Goal: Find specific page/section: Find specific page/section

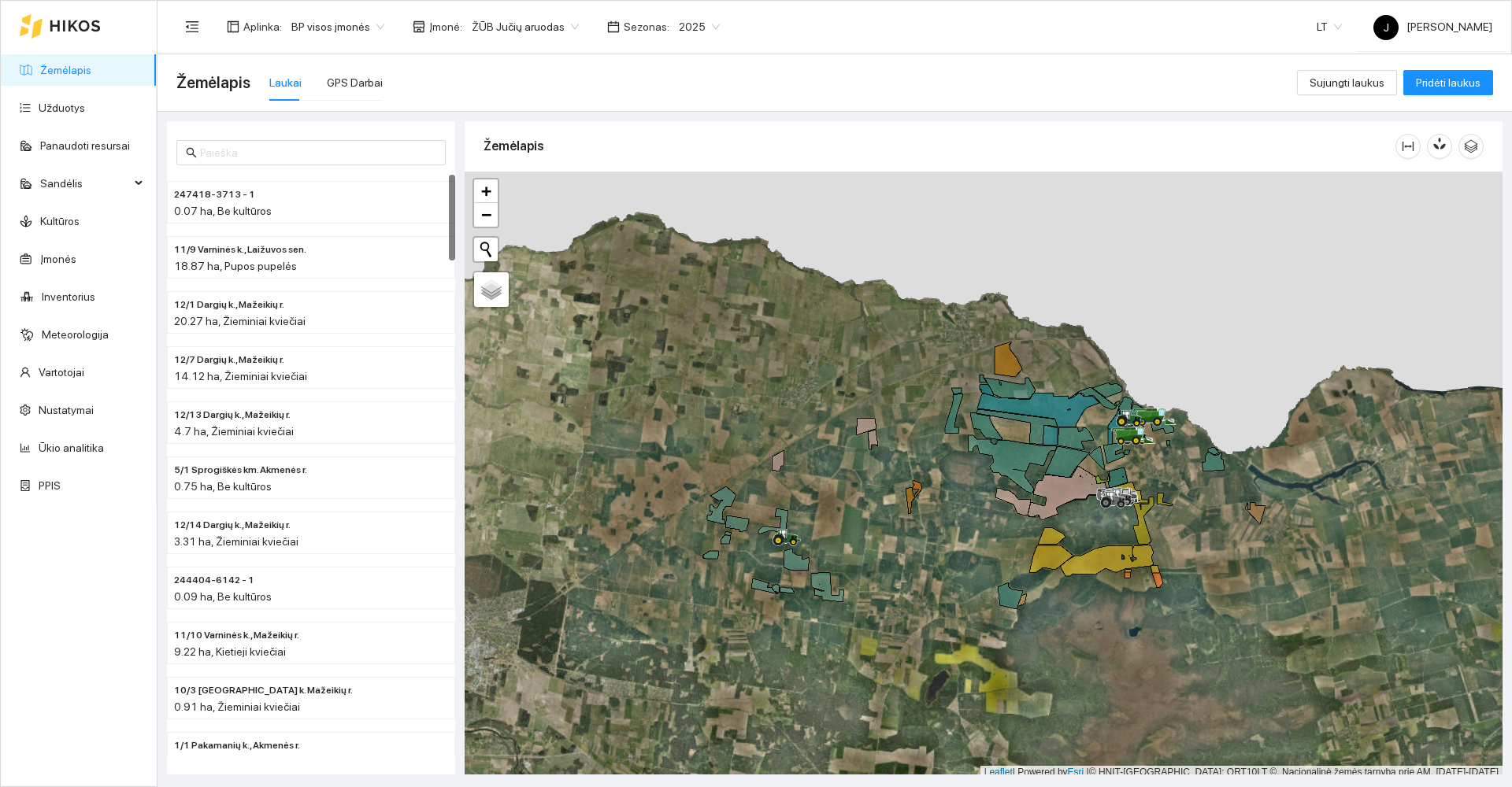
click at [277, 84] on div "Laukai" at bounding box center [285, 82] width 33 height 18
click at [700, 28] on span "2025" at bounding box center [699, 27] width 41 height 23
click at [700, 27] on span "2025" at bounding box center [699, 27] width 41 height 23
click at [678, 210] on div "2026" at bounding box center [683, 209] width 41 height 18
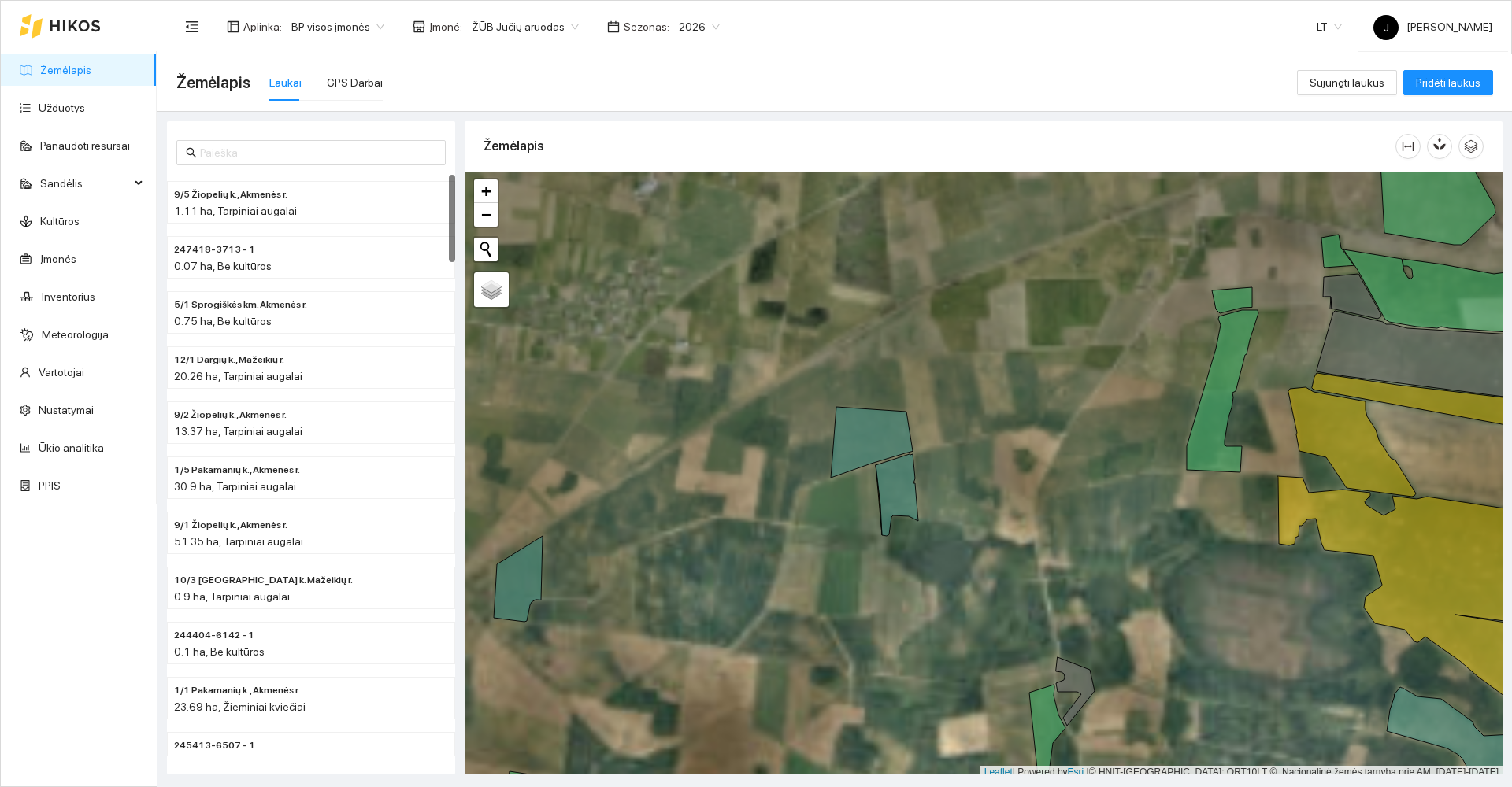
scroll to position [5, 0]
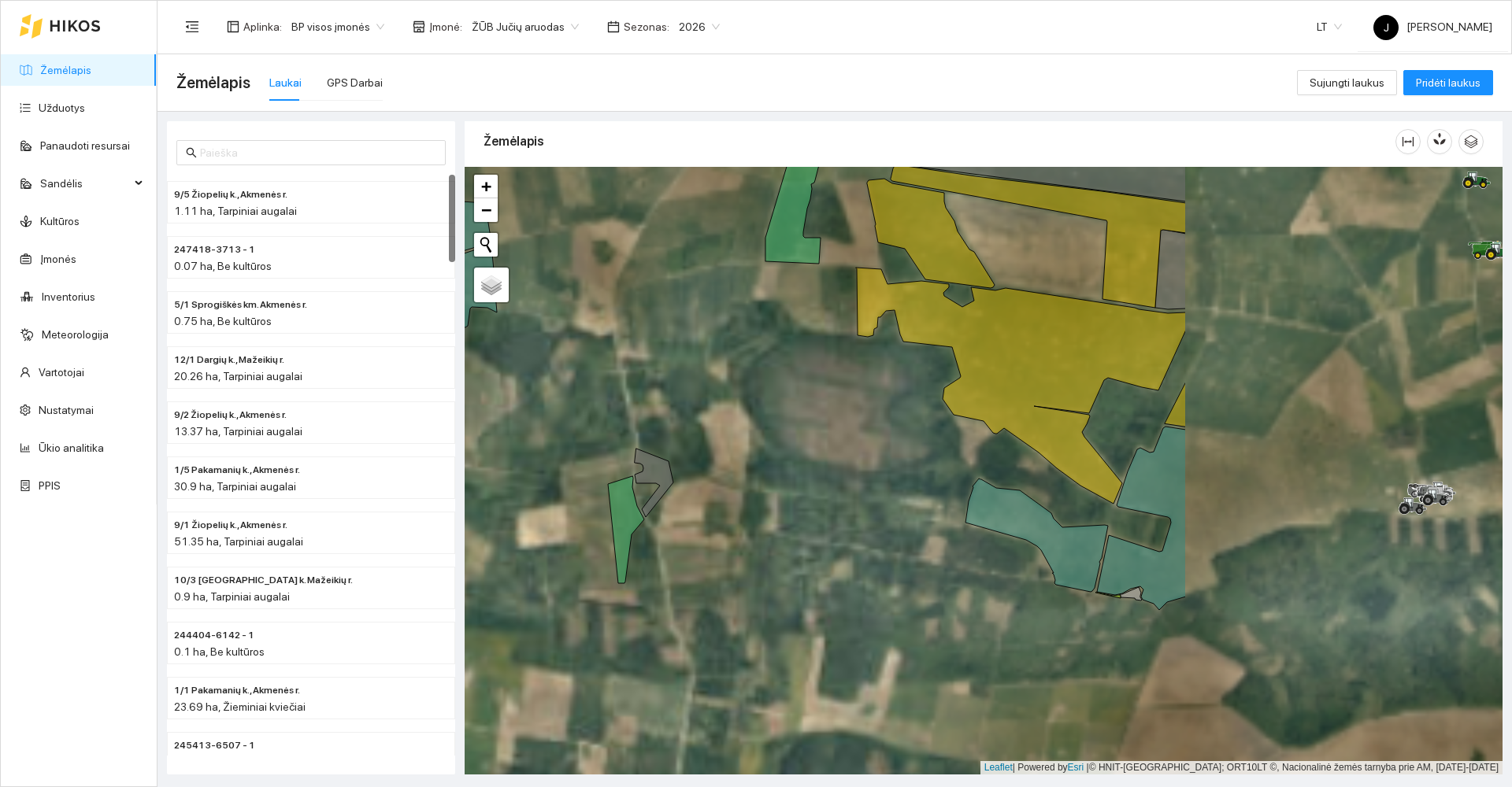
drag, startPoint x: 993, startPoint y: 502, endPoint x: 572, endPoint y: 298, distance: 467.8
click at [572, 298] on div at bounding box center [984, 470] width 1038 height 608
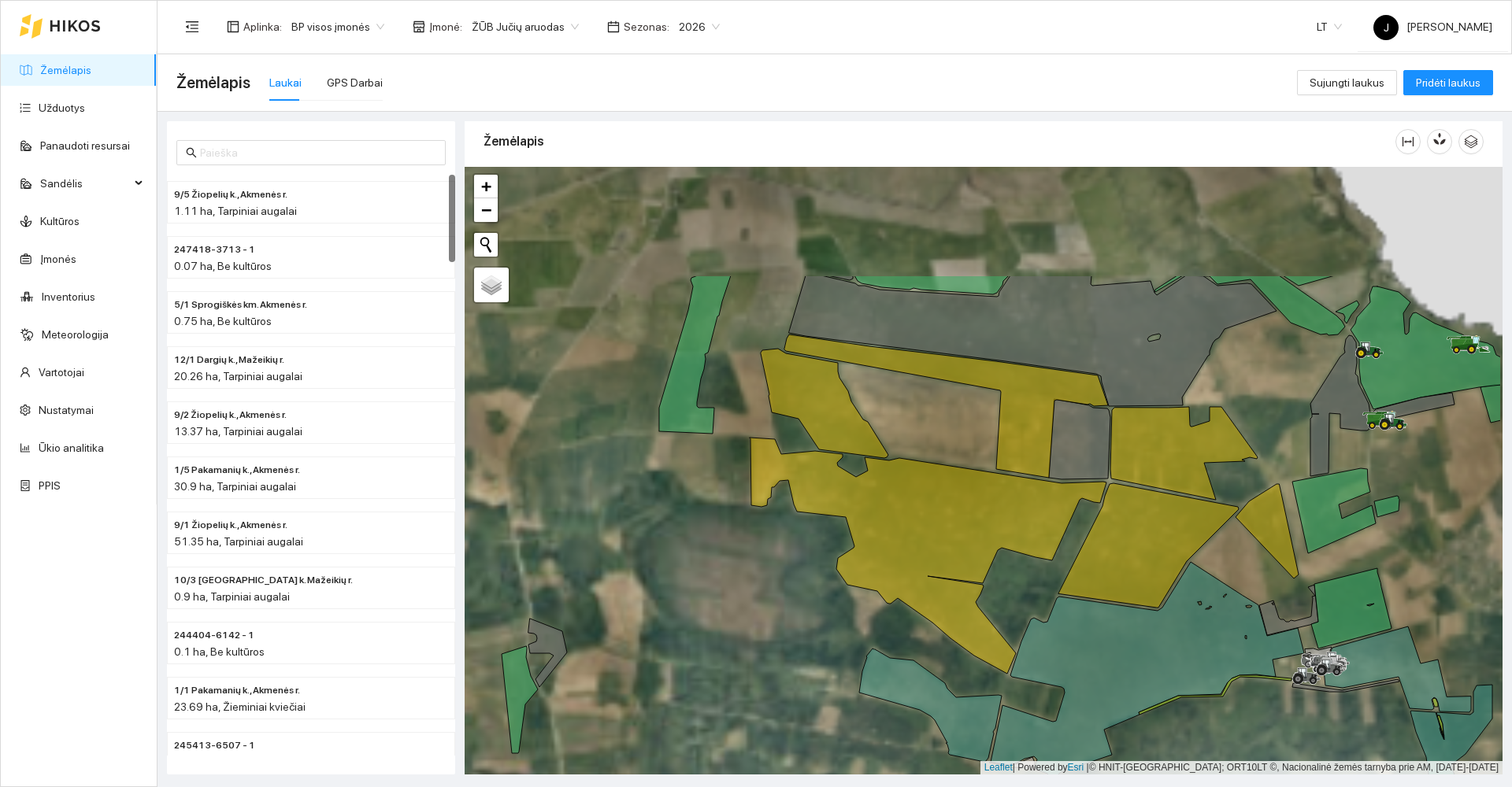
drag, startPoint x: 786, startPoint y: 444, endPoint x: 708, endPoint y: 588, distance: 163.8
click at [708, 588] on div at bounding box center [984, 470] width 1038 height 608
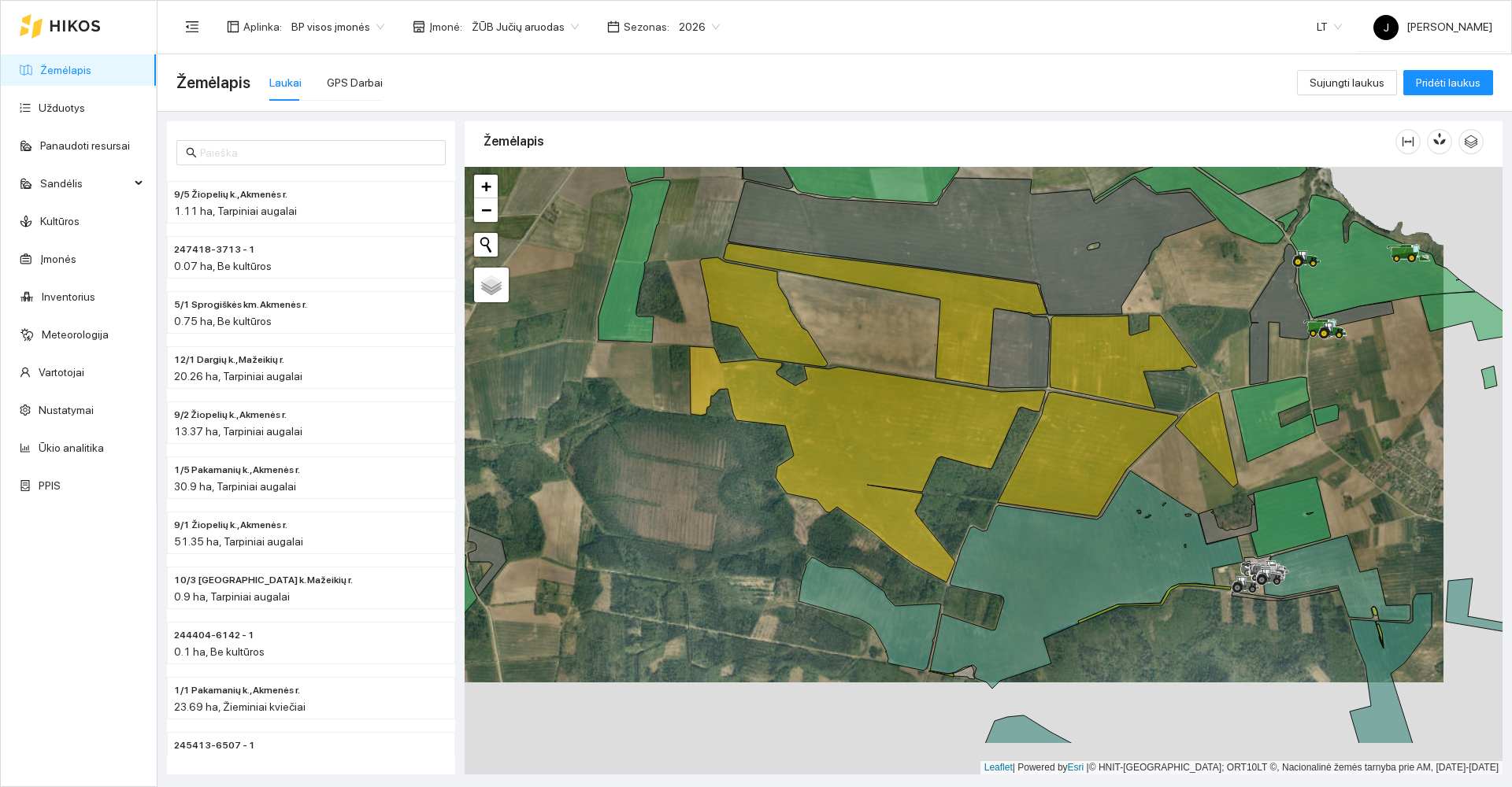
drag, startPoint x: 1147, startPoint y: 455, endPoint x: 1133, endPoint y: 423, distance: 34.9
click at [1133, 423] on div at bounding box center [984, 470] width 1038 height 608
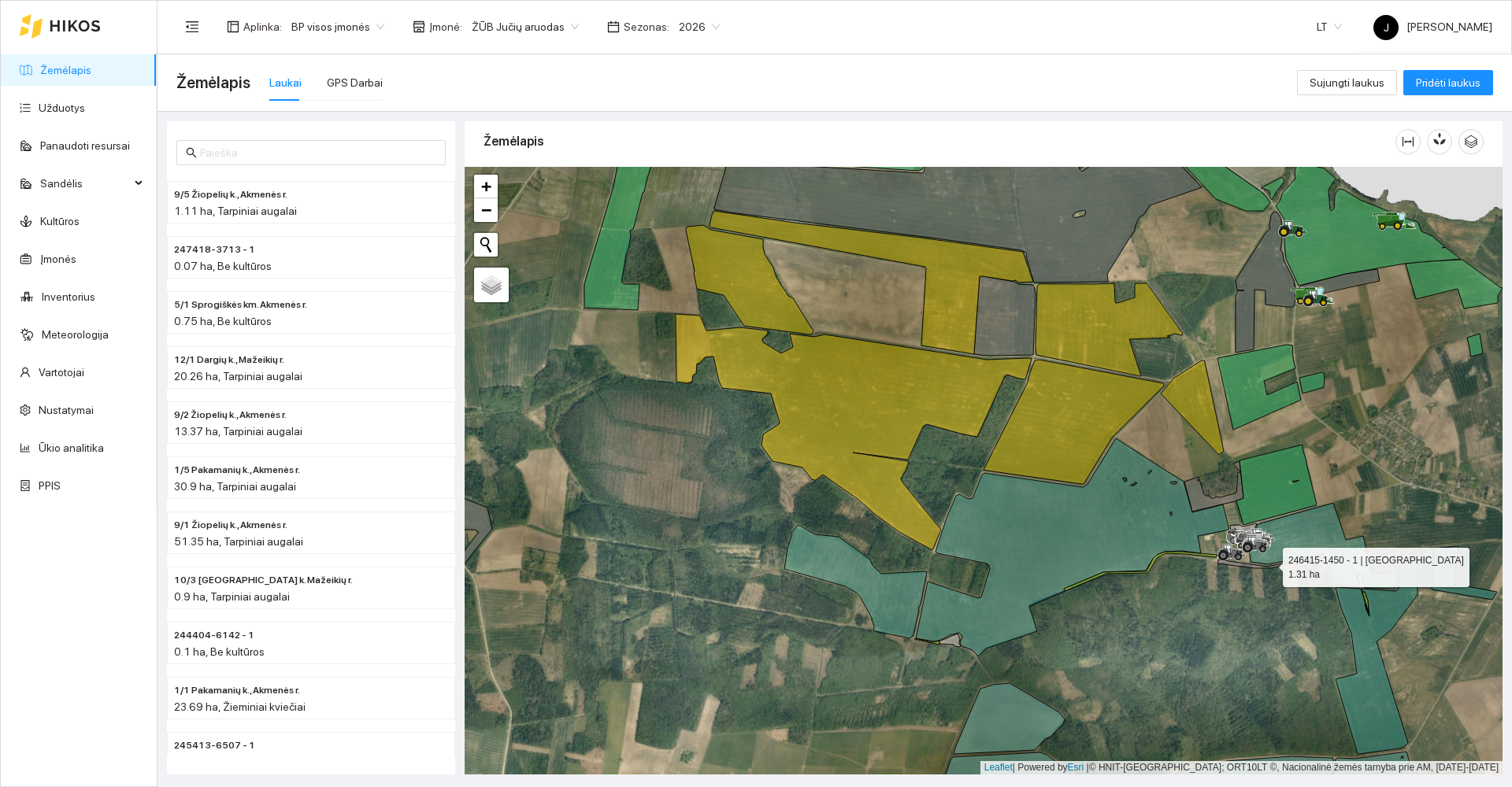
drag, startPoint x: 1255, startPoint y: 567, endPoint x: 1117, endPoint y: 608, distance: 144.0
click at [1218, 568] on icon at bounding box center [1271, 562] width 107 height 13
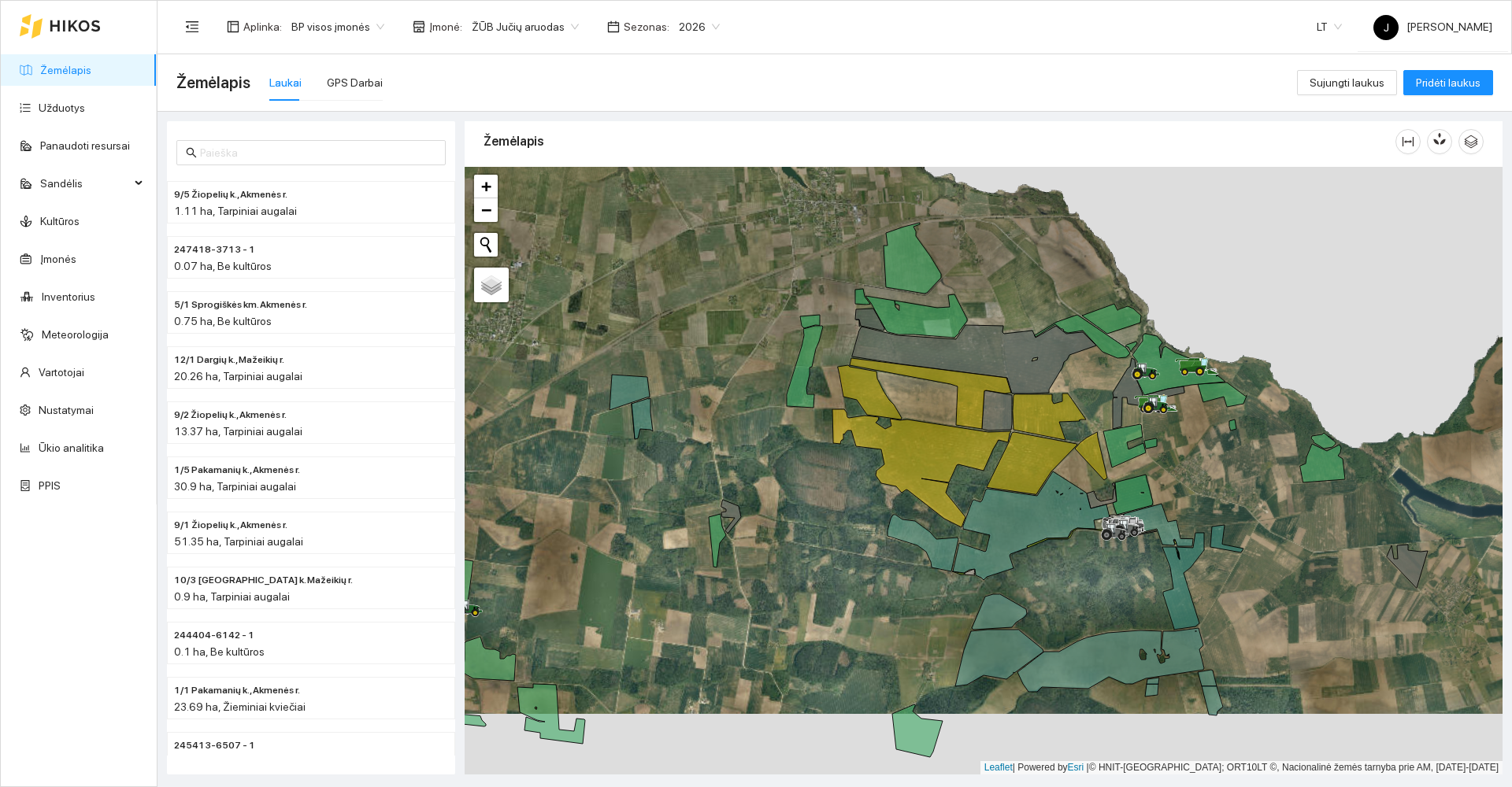
drag, startPoint x: 1259, startPoint y: 603, endPoint x: 1248, endPoint y: 550, distance: 54.1
click at [1248, 550] on div at bounding box center [984, 470] width 1038 height 608
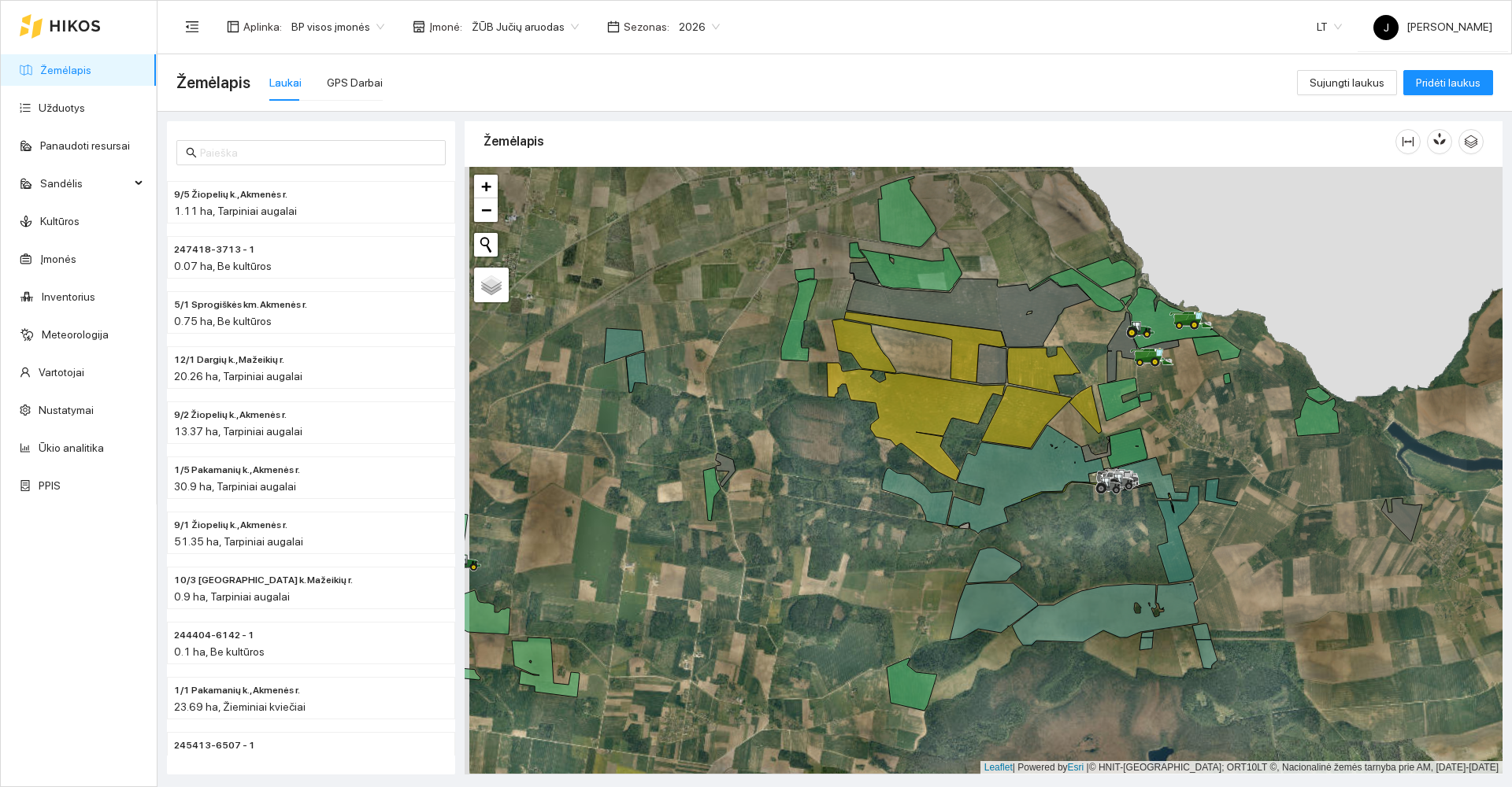
drag, startPoint x: 634, startPoint y: 630, endPoint x: 1067, endPoint y: 453, distance: 467.8
click at [1067, 453] on div at bounding box center [984, 470] width 1038 height 608
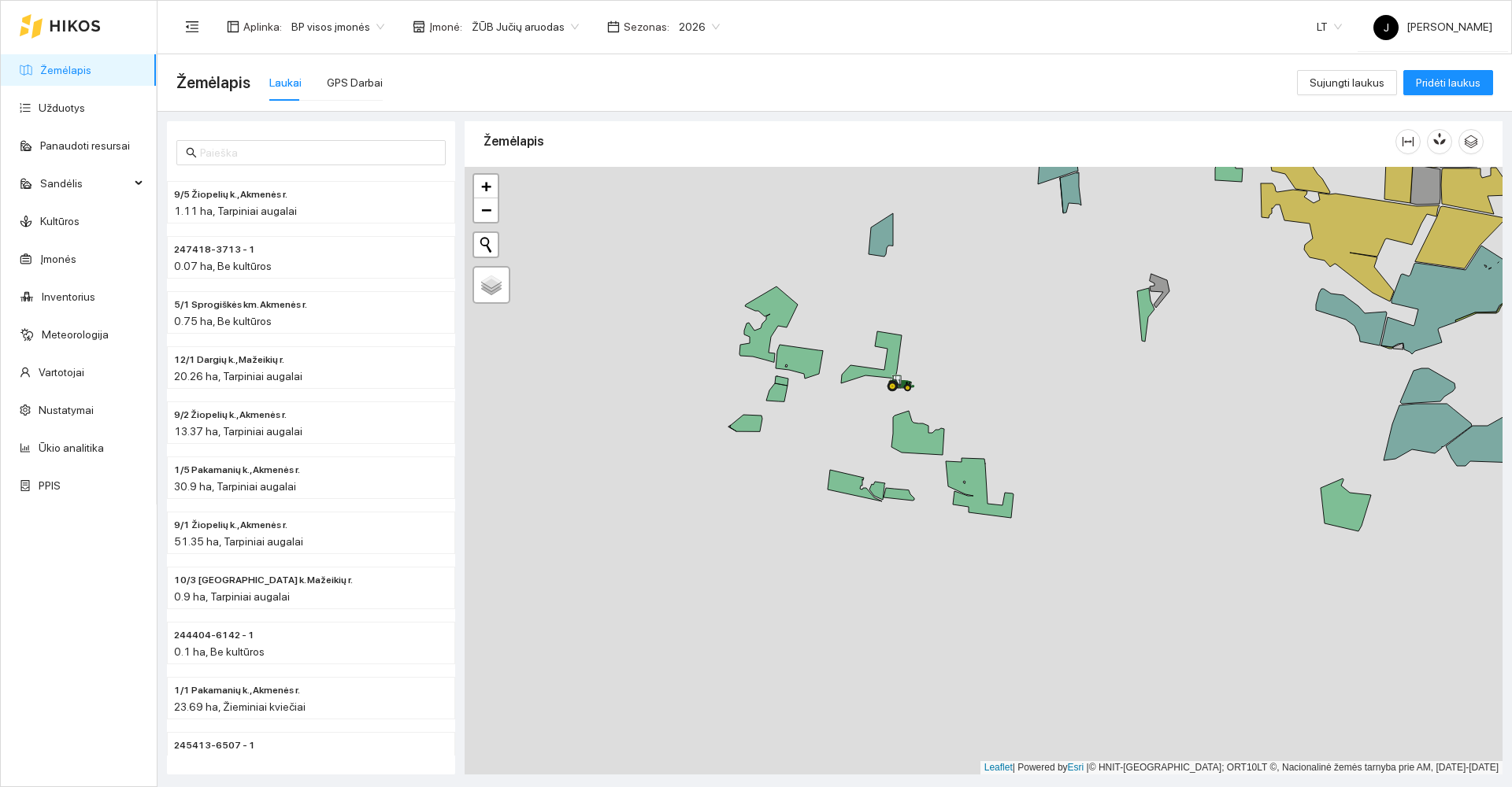
drag, startPoint x: 1183, startPoint y: 396, endPoint x: 795, endPoint y: 663, distance: 471.0
click at [795, 663] on div at bounding box center [984, 470] width 1038 height 608
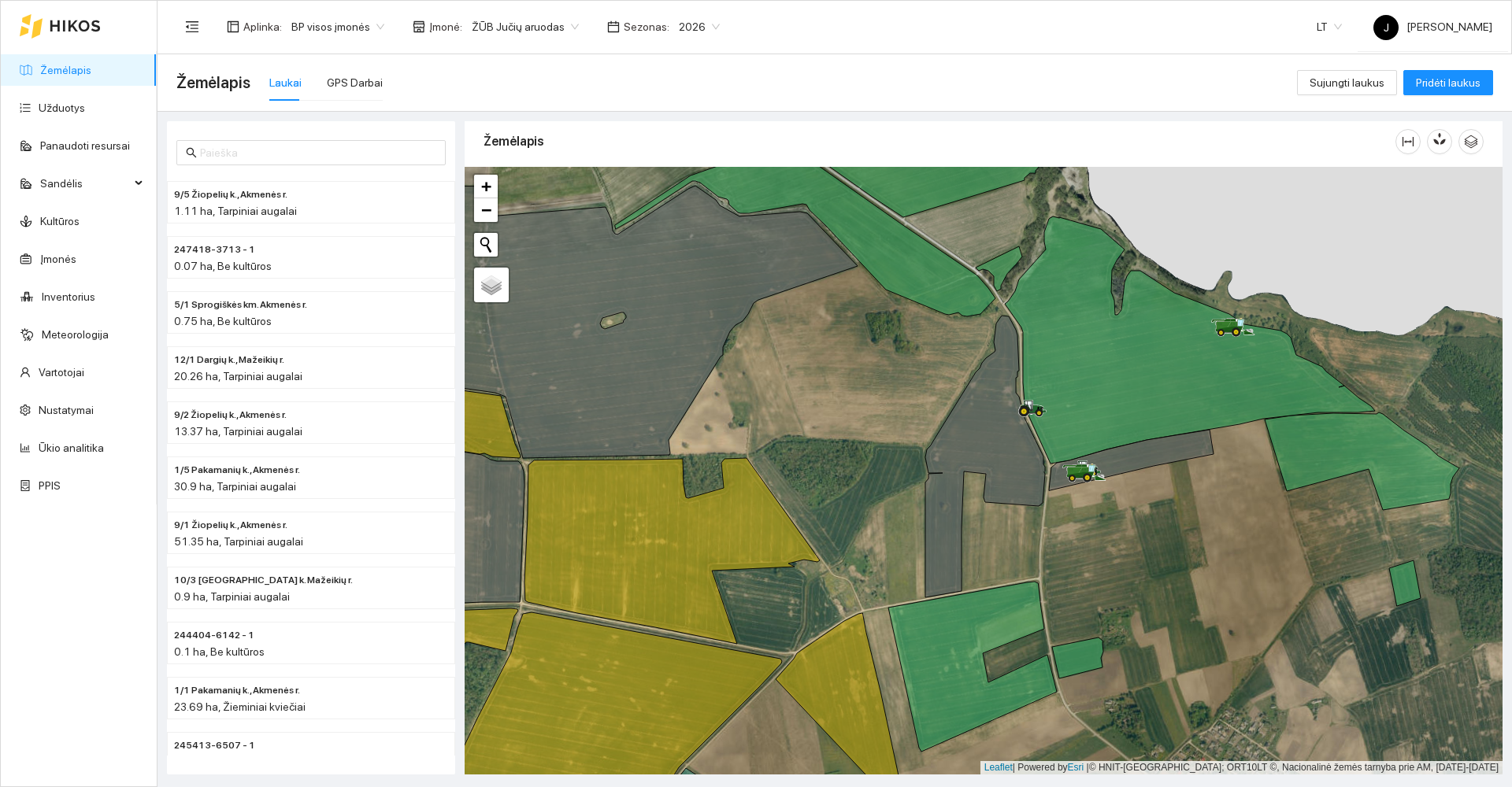
drag, startPoint x: 1103, startPoint y: 548, endPoint x: 1101, endPoint y: 330, distance: 218.0
click at [1101, 330] on div at bounding box center [984, 470] width 1038 height 608
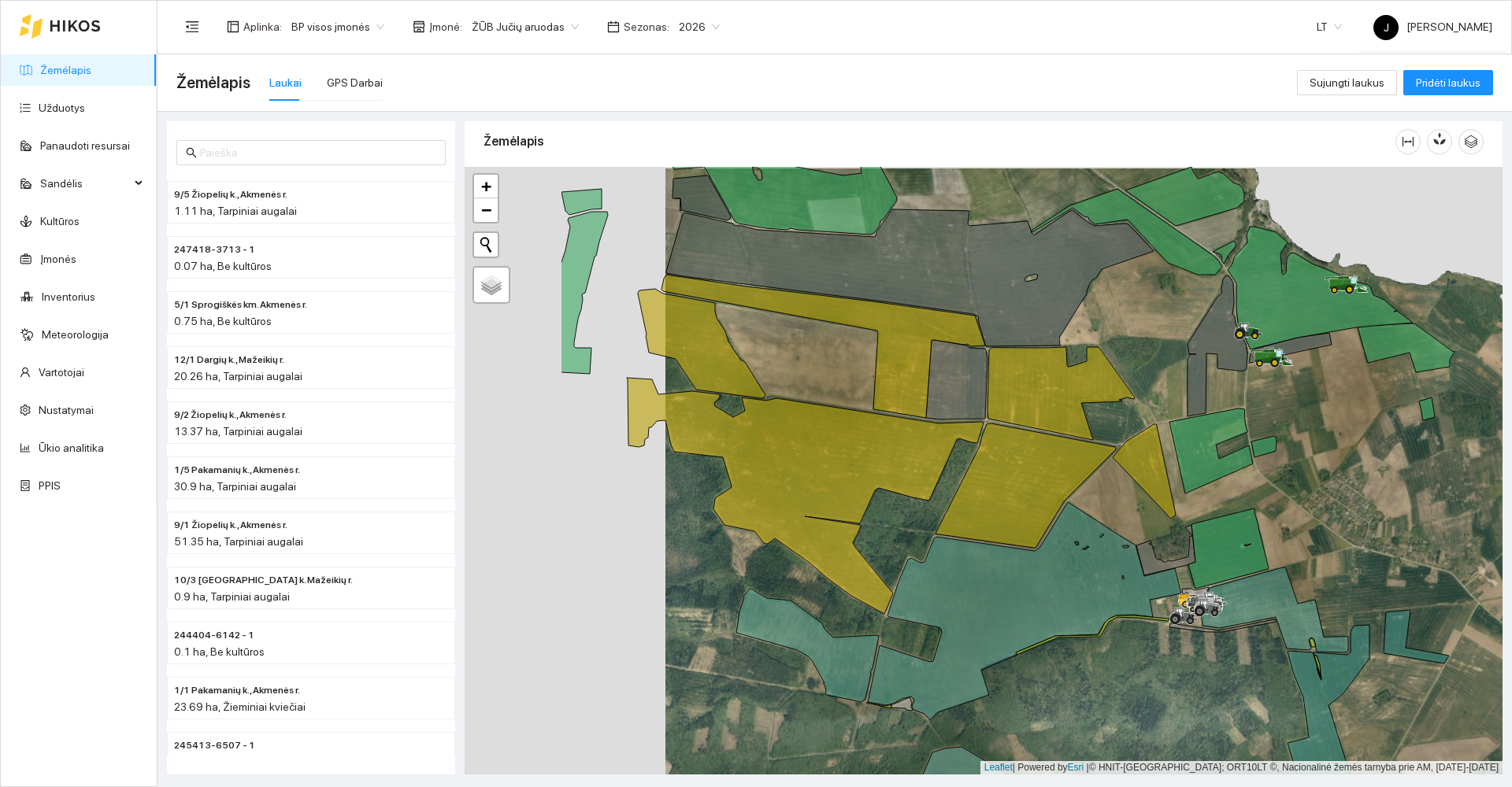
drag, startPoint x: 779, startPoint y: 440, endPoint x: 986, endPoint y: 432, distance: 207.2
click at [983, 439] on div at bounding box center [984, 470] width 1038 height 608
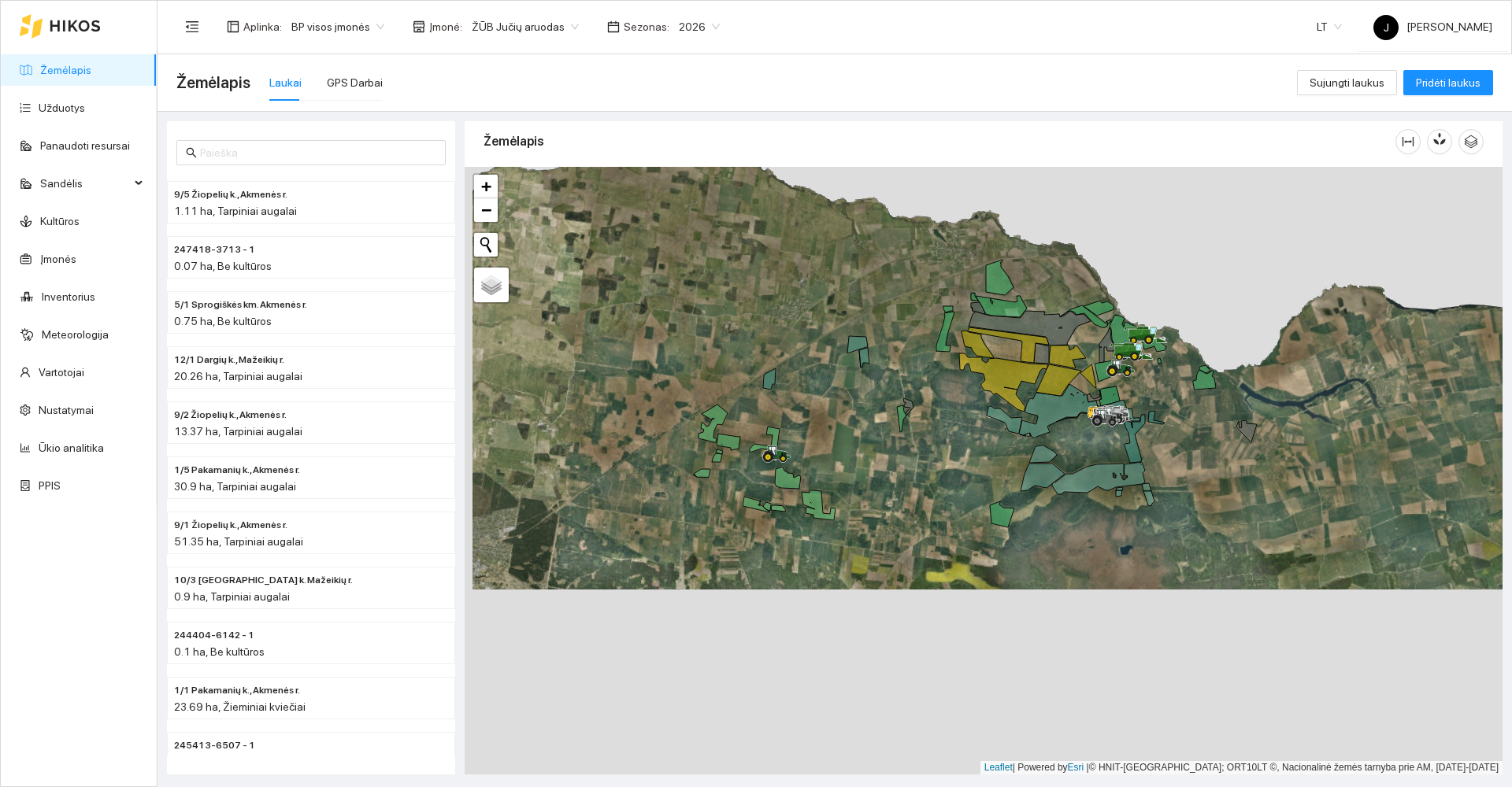
drag, startPoint x: 912, startPoint y: 622, endPoint x: 919, endPoint y: 437, distance: 185.1
click at [919, 437] on div at bounding box center [984, 470] width 1038 height 608
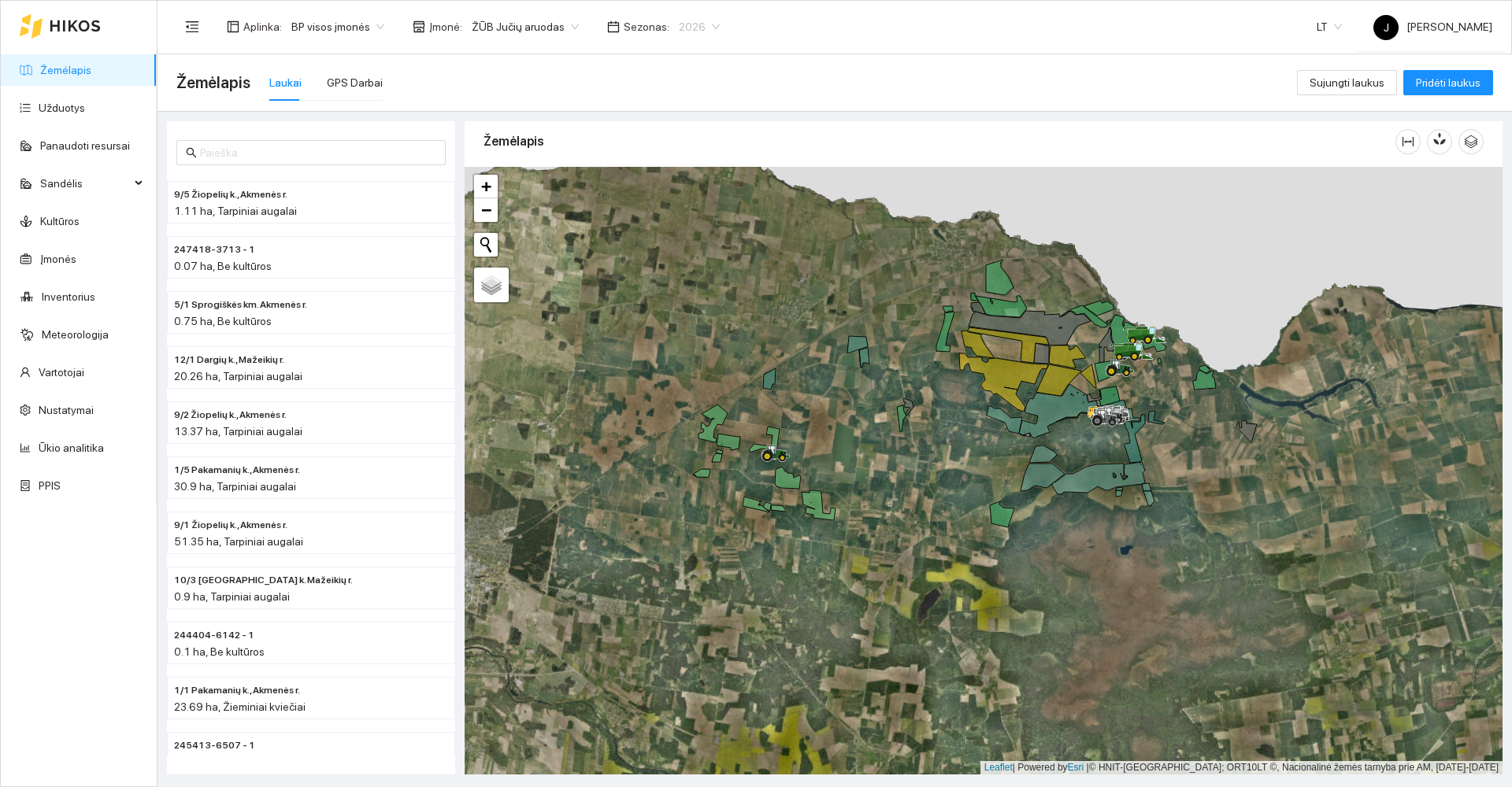
click at [694, 25] on span "2026" at bounding box center [699, 27] width 41 height 23
click at [688, 178] on div "2025" at bounding box center [683, 183] width 41 height 18
